Goal: Check status: Check status

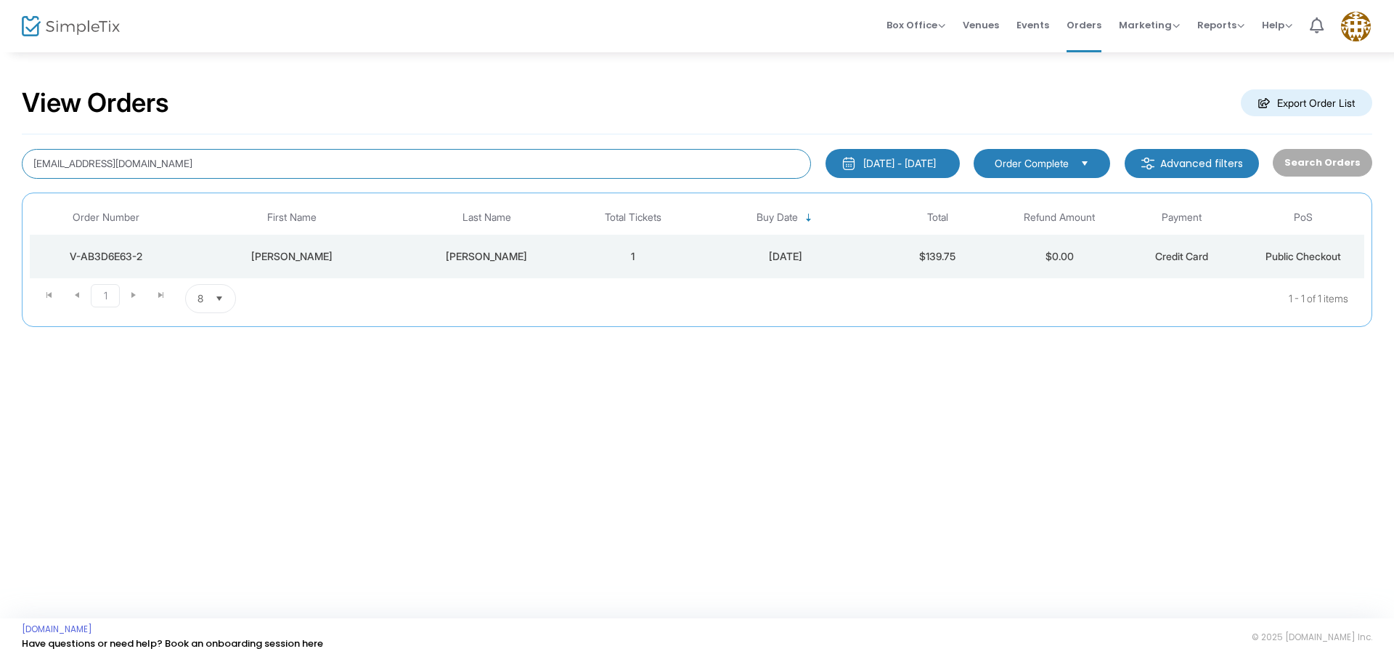
drag, startPoint x: 289, startPoint y: 166, endPoint x: 0, endPoint y: 170, distance: 289.1
click at [0, 170] on div "View Orders Export Order List [EMAIL_ADDRESS][DOMAIN_NAME] [DATE] - [DATE] Last…" at bounding box center [697, 214] width 1394 height 327
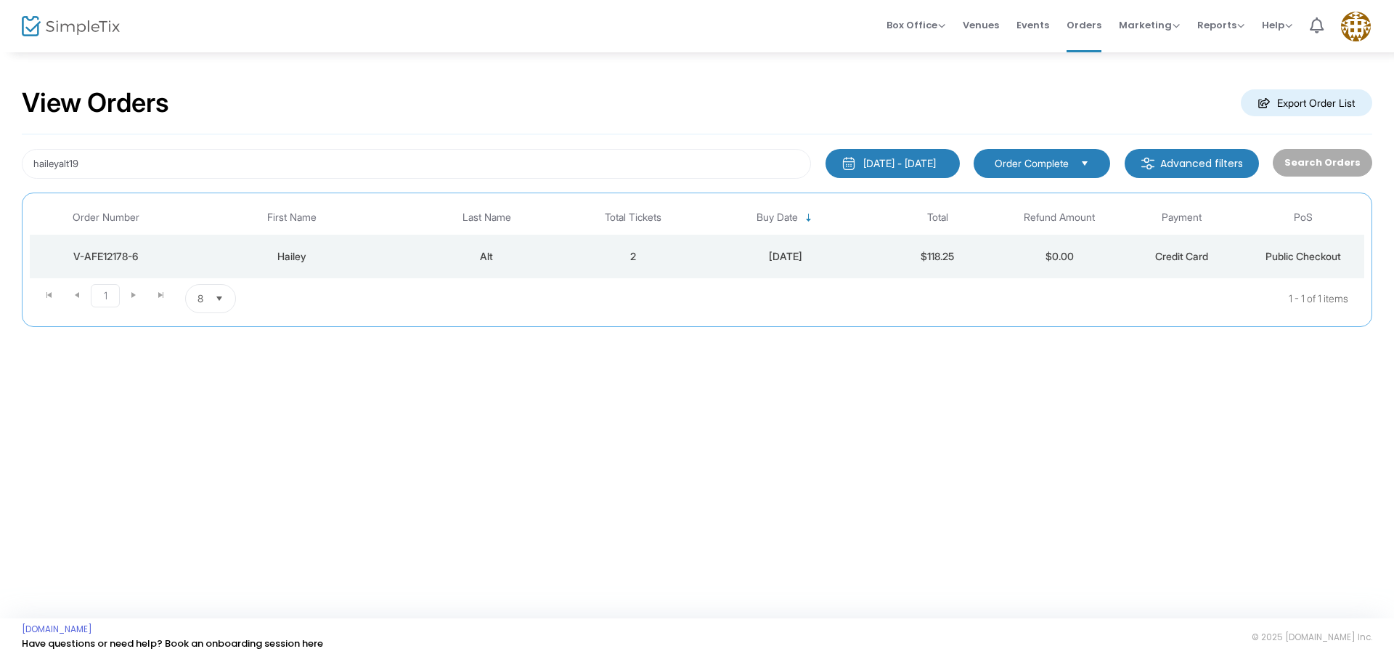
click at [206, 256] on div "Hailey" at bounding box center [292, 256] width 212 height 15
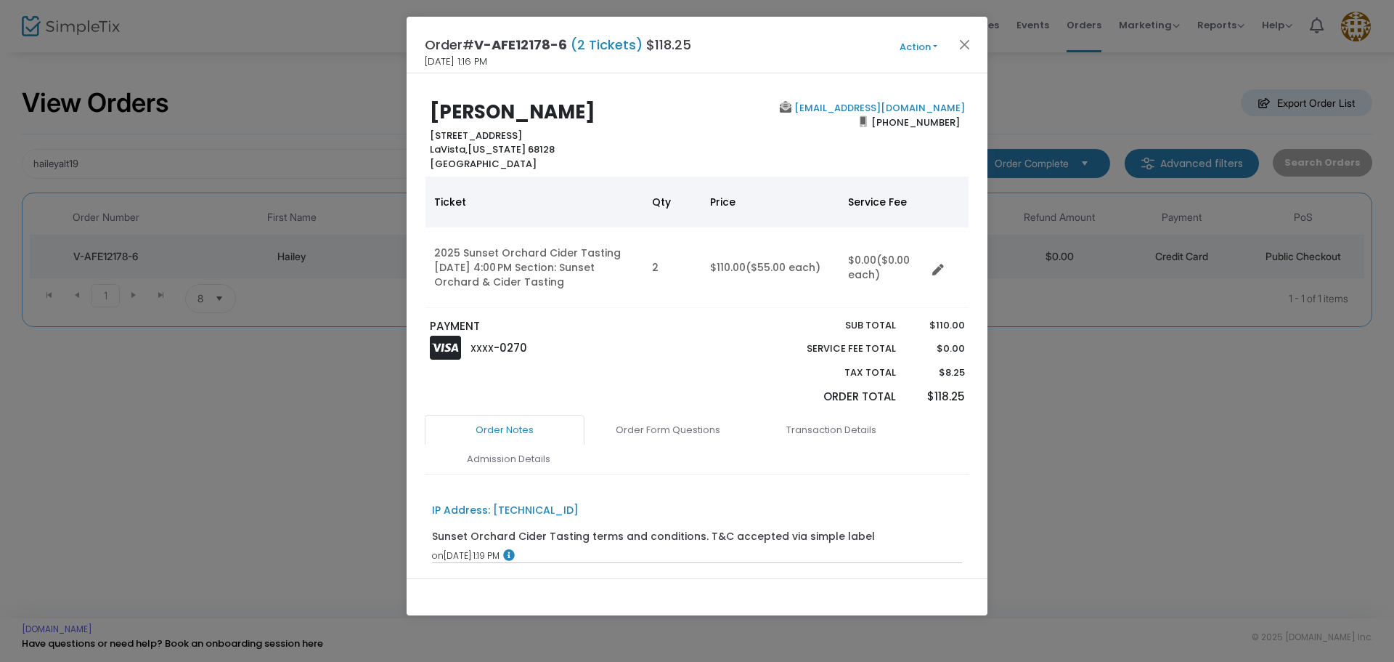
click at [724, 83] on div "Hailey Alt [STREET_ADDRESS][PERSON_NAME][US_STATE] [EMAIL_ADDRESS][DOMAIN_NAME]…" at bounding box center [697, 325] width 581 height 505
click at [964, 49] on button "Close" at bounding box center [965, 44] width 19 height 19
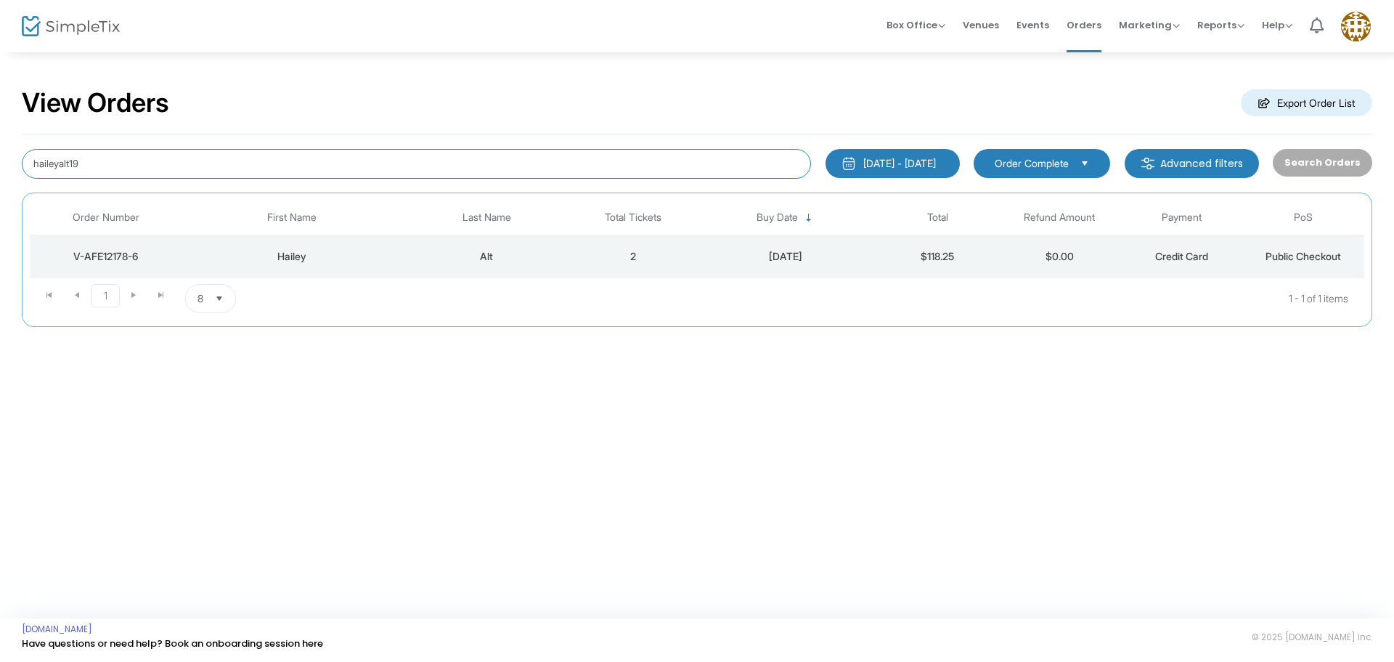
drag, startPoint x: 143, startPoint y: 159, endPoint x: 0, endPoint y: 100, distance: 154.7
click at [0, 100] on div "View Orders Export Order List haileyalt19 [DATE] - [DATE] Last 30 Days [DATE] […" at bounding box center [697, 214] width 1394 height 327
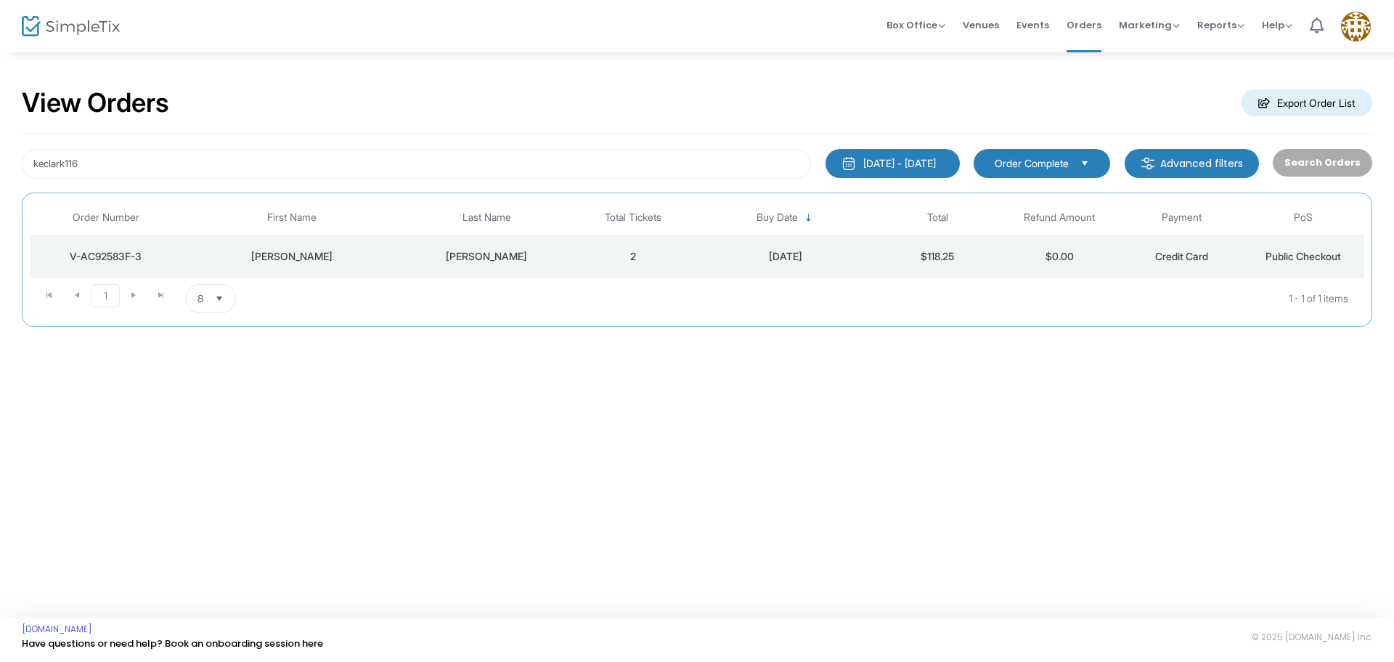
click at [370, 265] on td "[PERSON_NAME]" at bounding box center [291, 257] width 219 height 44
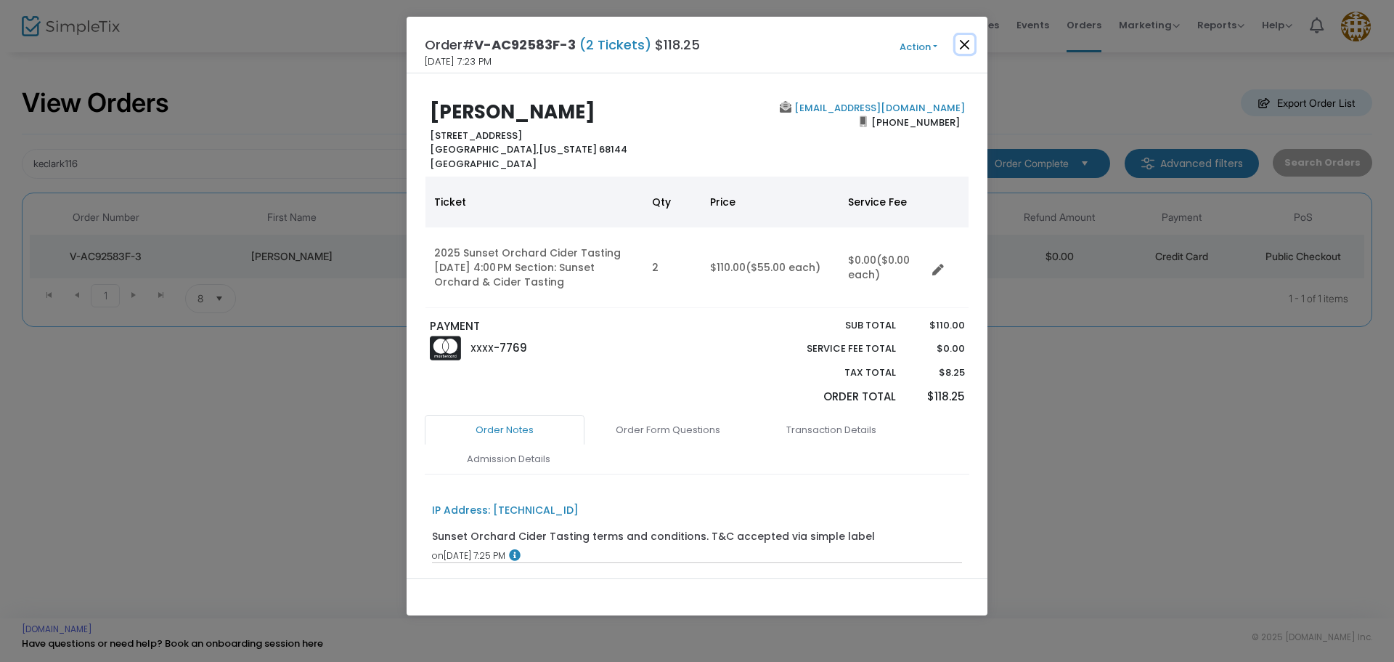
drag, startPoint x: 962, startPoint y: 44, endPoint x: 954, endPoint y: 47, distance: 8.5
click at [963, 45] on button "Close" at bounding box center [965, 44] width 19 height 19
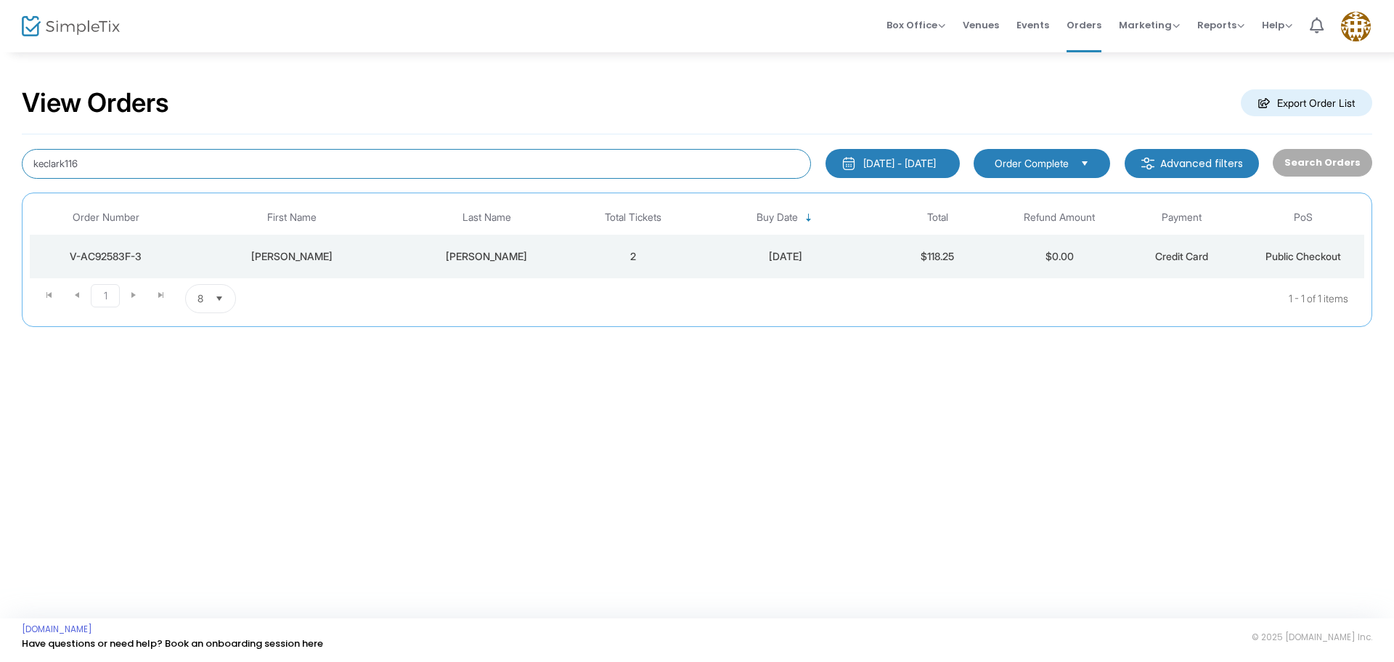
drag, startPoint x: 143, startPoint y: 154, endPoint x: 0, endPoint y: 131, distance: 144.9
click at [0, 131] on div "View Orders Export Order List keclark116 [DATE] - [DATE] Last 30 Days [DATE] [D…" at bounding box center [697, 214] width 1394 height 327
click at [370, 263] on td "[PERSON_NAME]" at bounding box center [291, 257] width 219 height 44
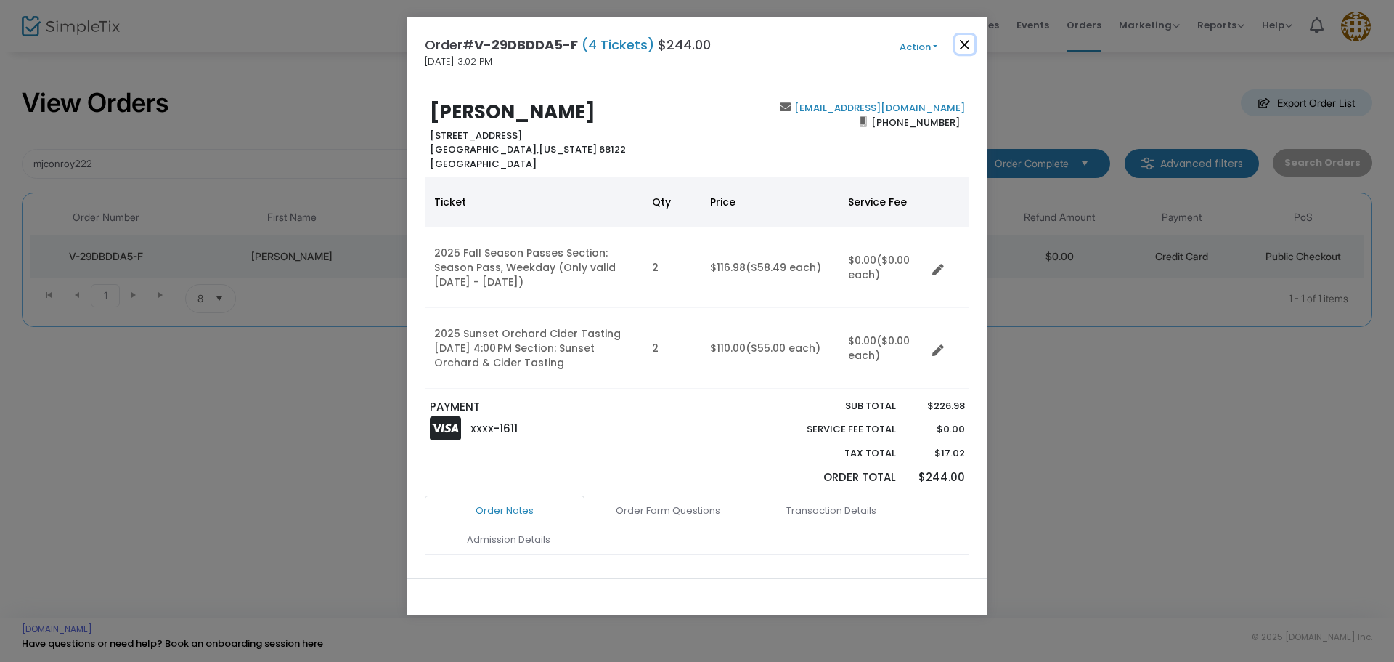
click at [961, 49] on button "Close" at bounding box center [965, 44] width 19 height 19
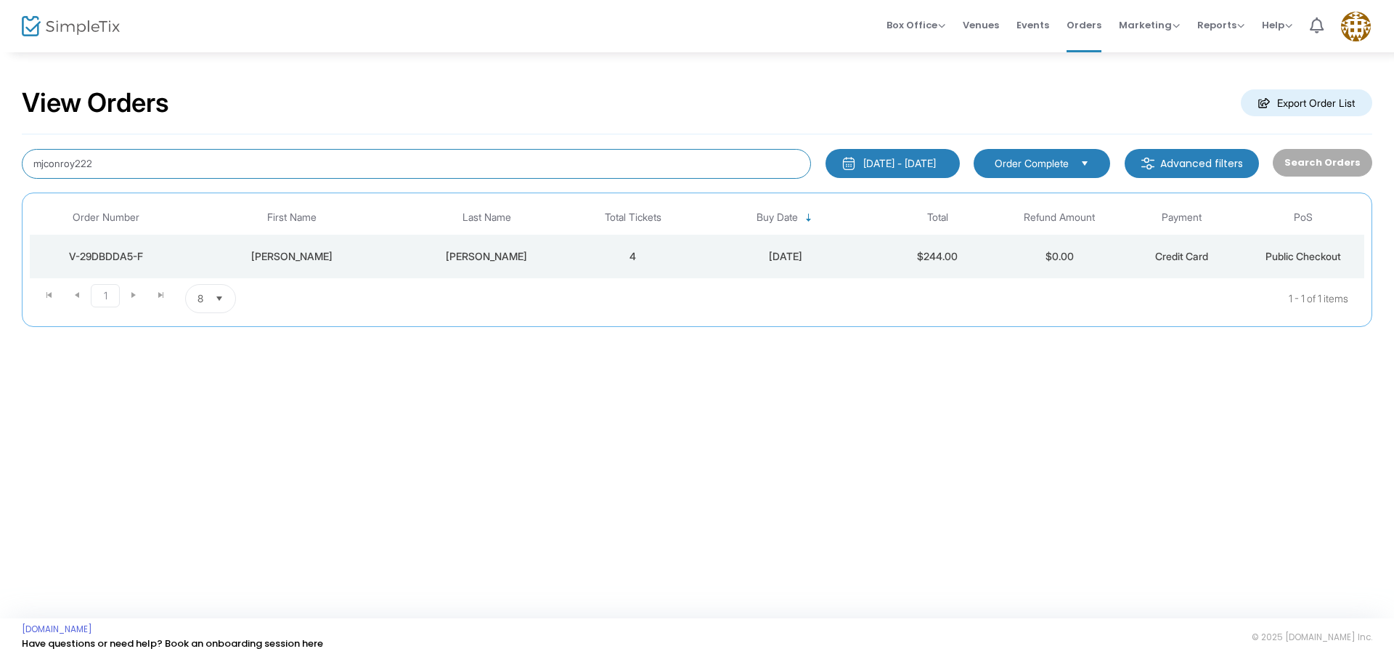
drag, startPoint x: 123, startPoint y: 158, endPoint x: 0, endPoint y: 142, distance: 124.5
click at [0, 142] on div "View Orders Export Order List mjconroy222 [DATE] - [DATE] Last 30 Days [DATE] […" at bounding box center [697, 214] width 1394 height 327
type input "[PERSON_NAME]"
type input "[PERSON_NAME].courtneyelizabeth"
click at [356, 269] on td "[PERSON_NAME]" at bounding box center [291, 257] width 219 height 44
